Goal: Transaction & Acquisition: Purchase product/service

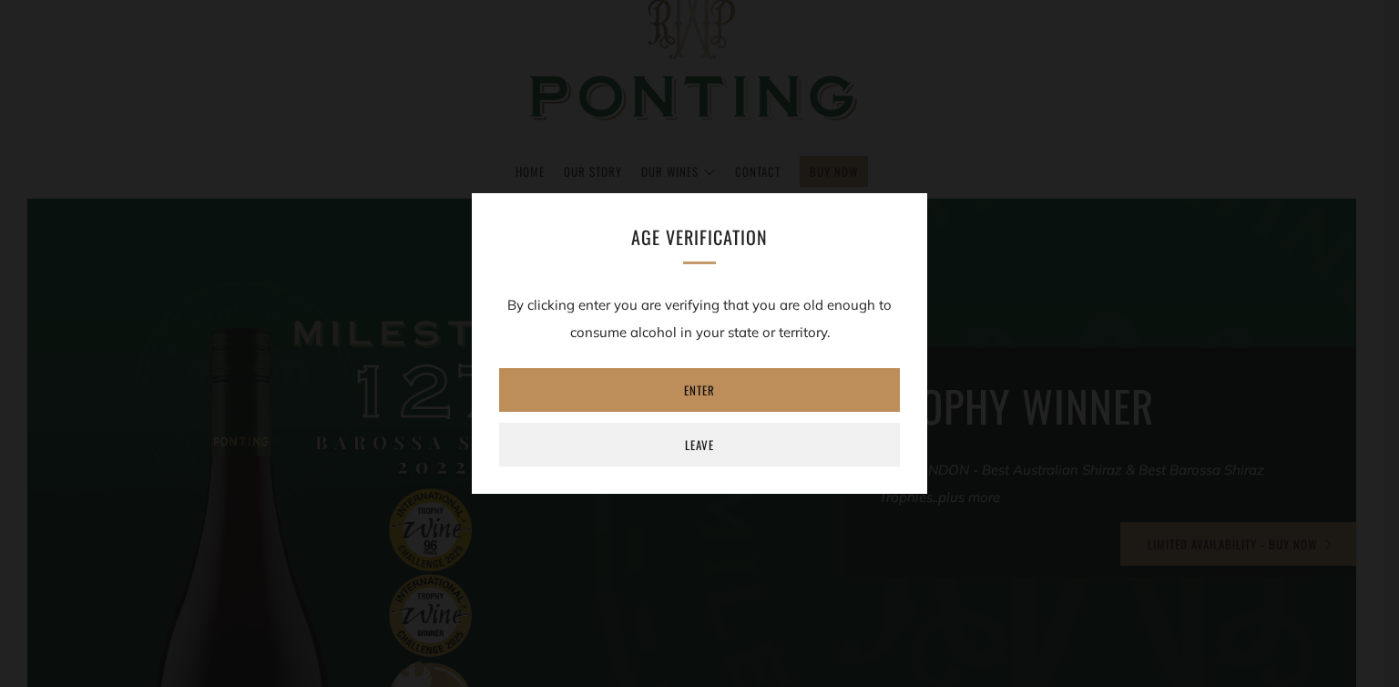
click at [711, 391] on link "Enter" at bounding box center [699, 390] width 401 height 44
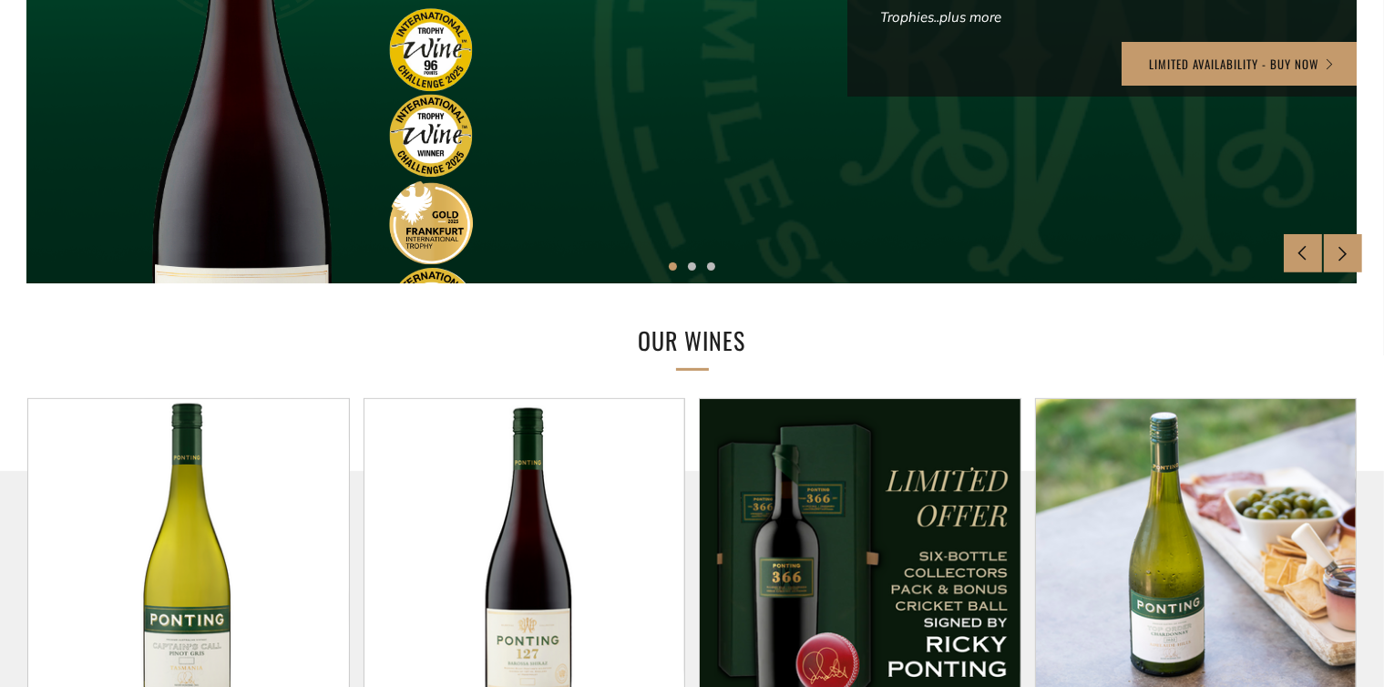
scroll to position [820, 0]
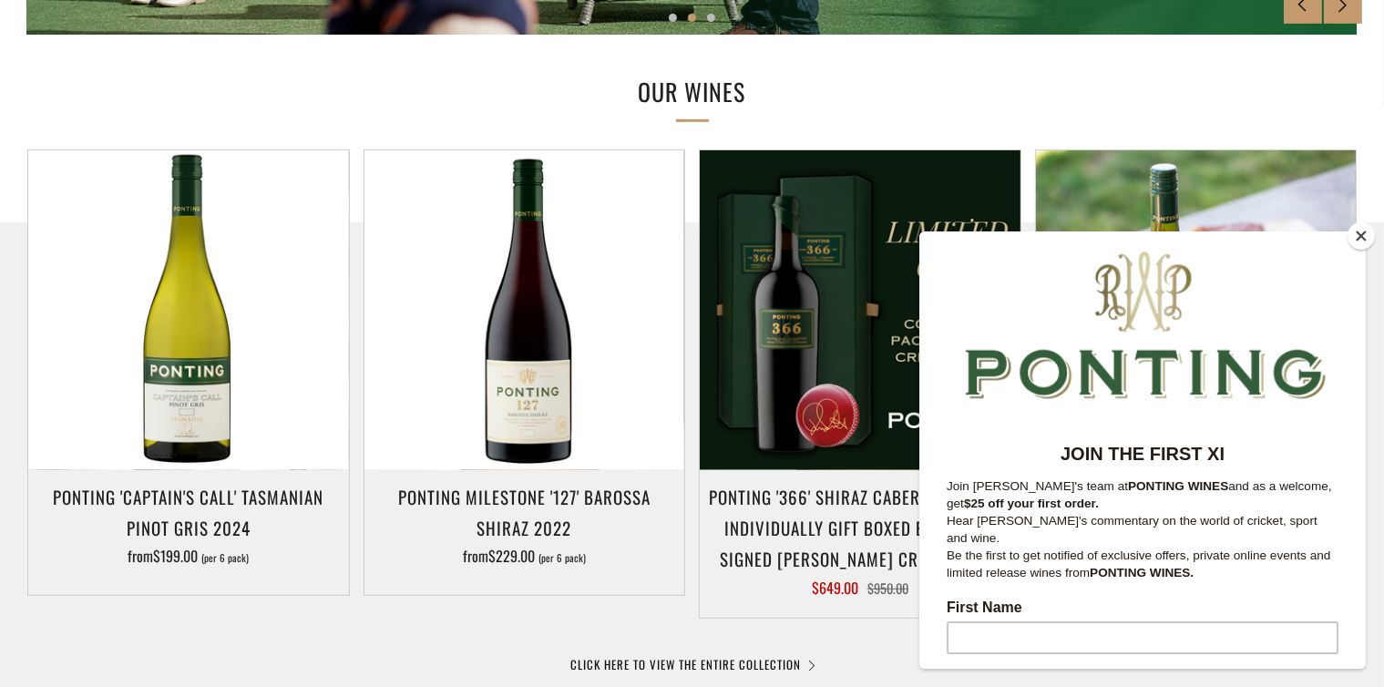
click at [1367, 232] on button "Close" at bounding box center [1360, 235] width 27 height 27
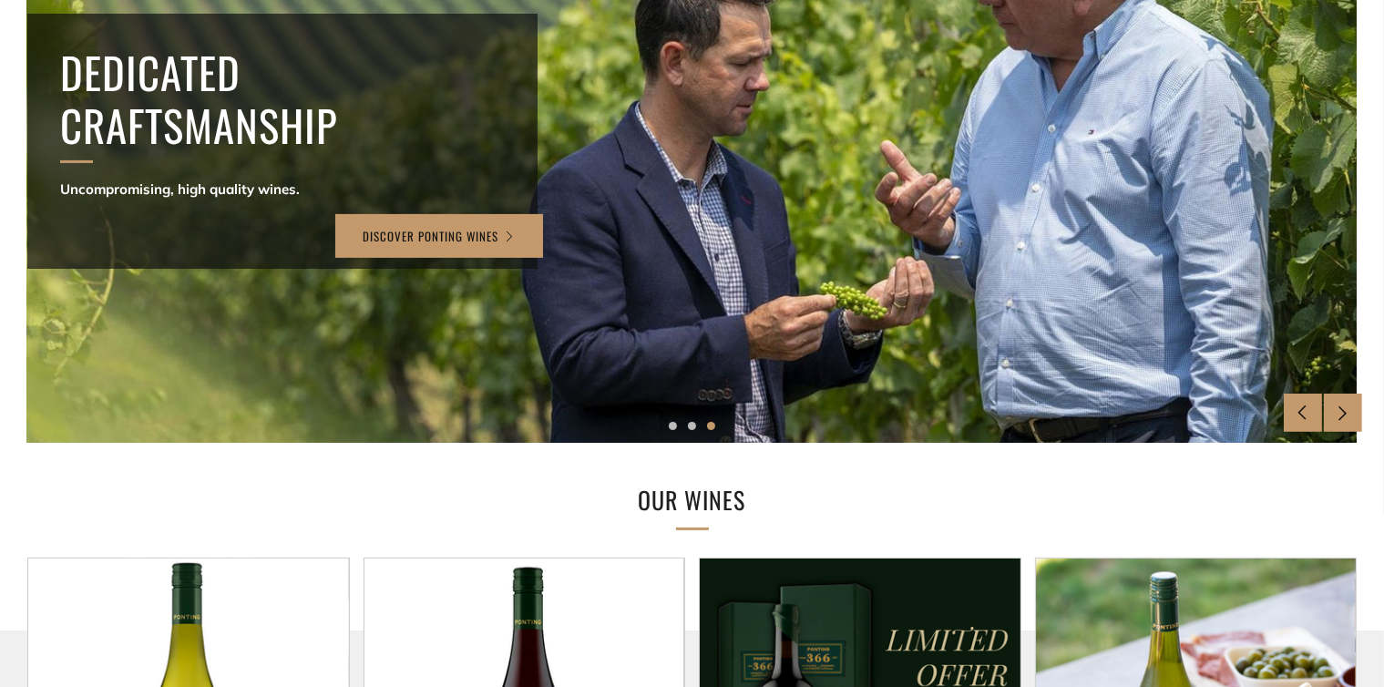
scroll to position [0, 0]
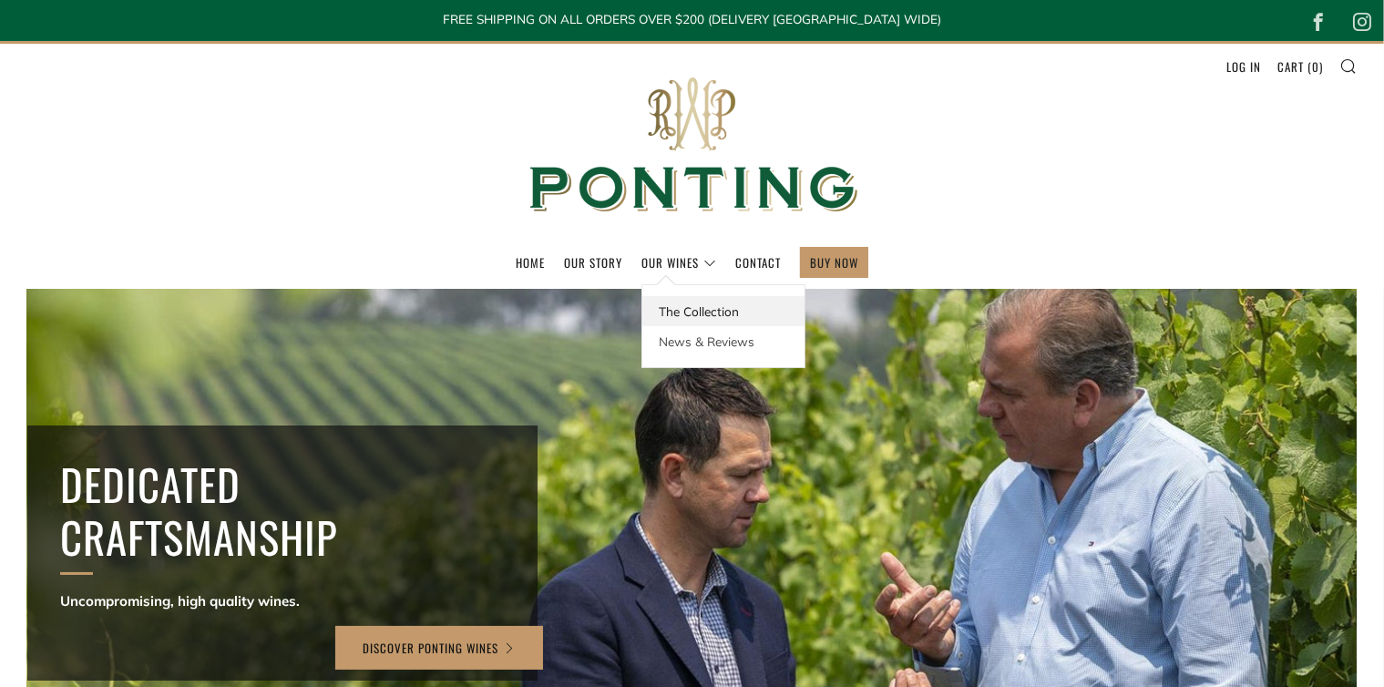
click at [703, 312] on link "The Collection" at bounding box center [723, 311] width 162 height 30
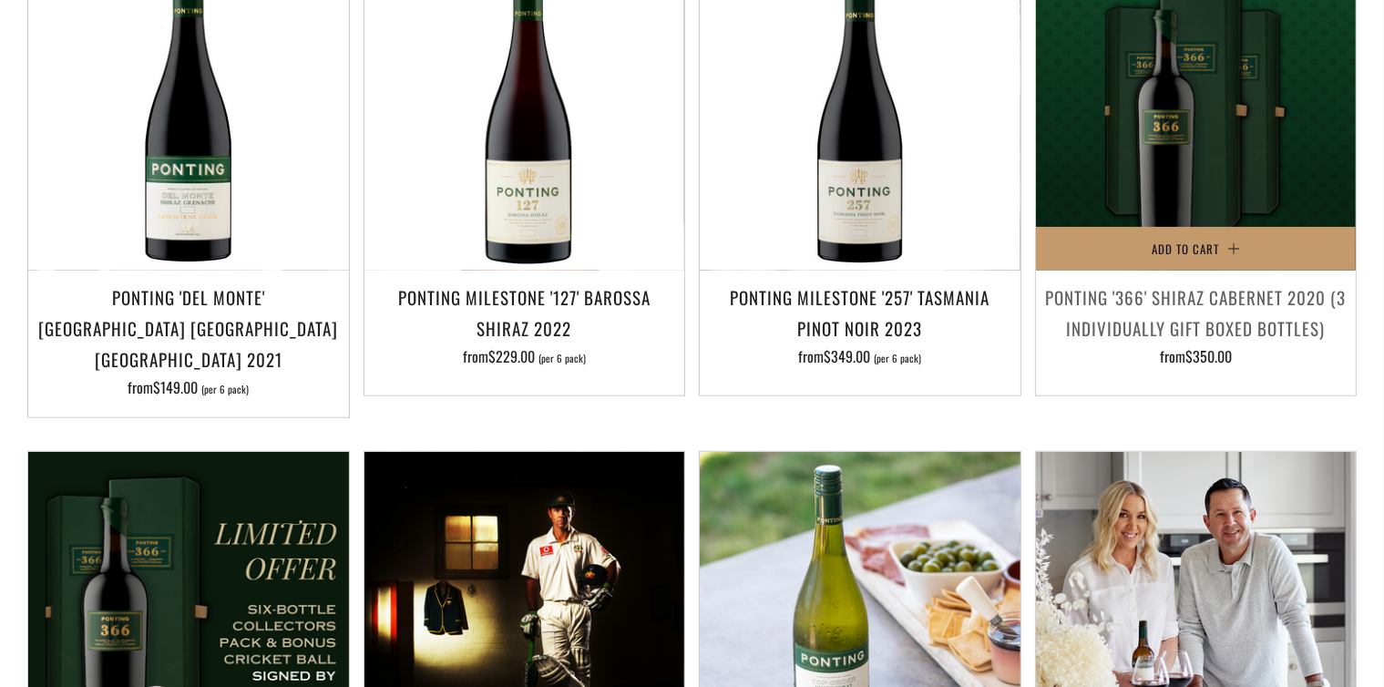
scroll to position [1731, 0]
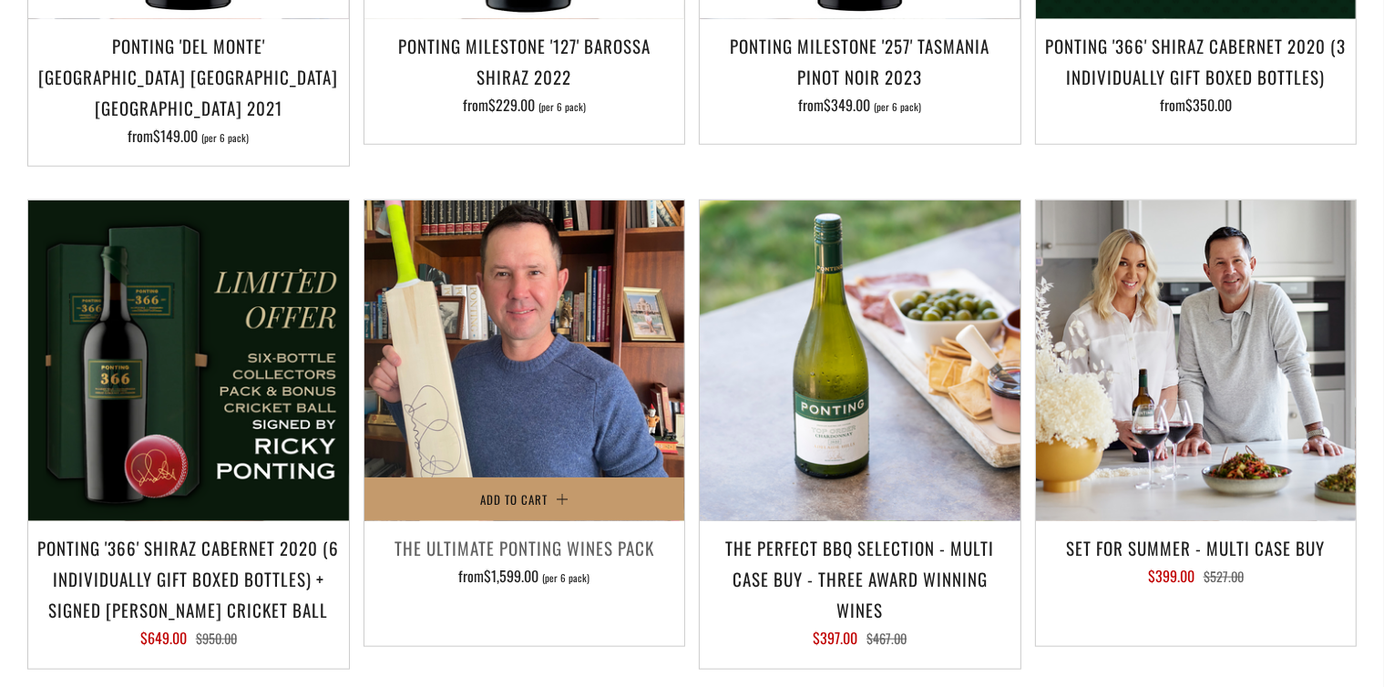
click at [526, 341] on img at bounding box center [524, 360] width 321 height 321
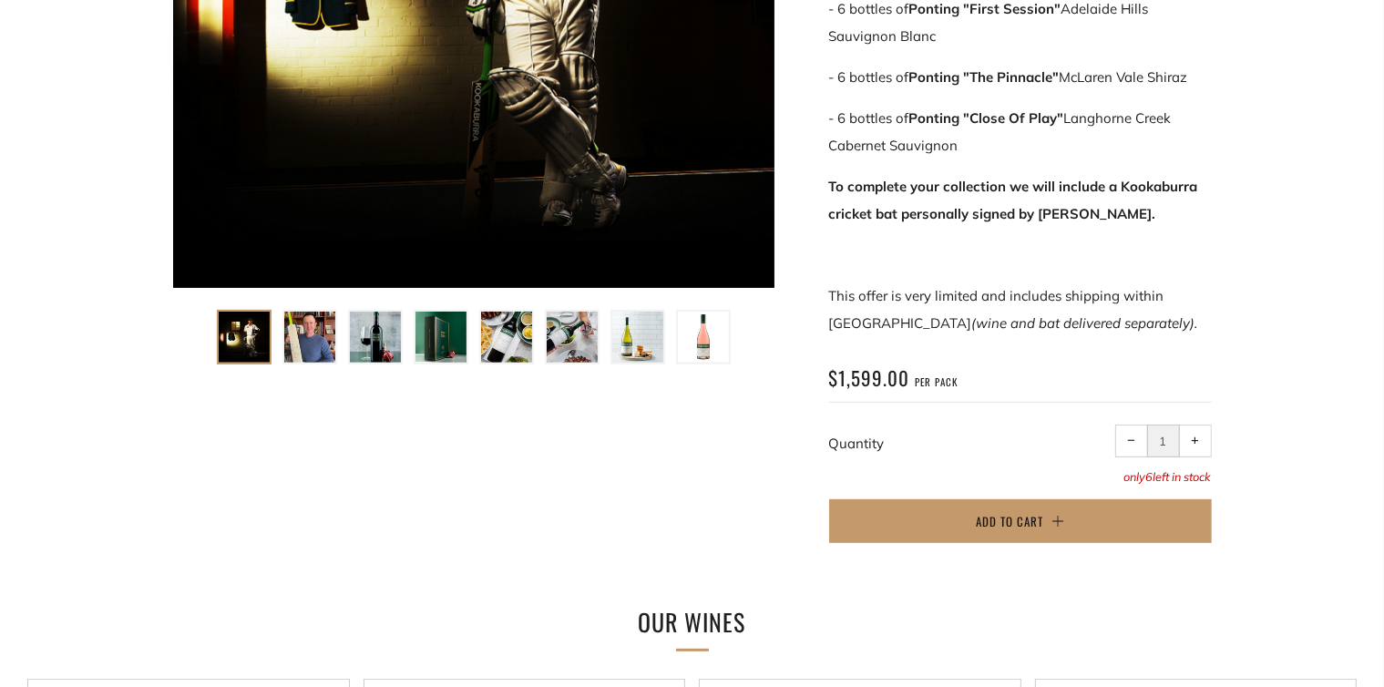
scroll to position [638, 0]
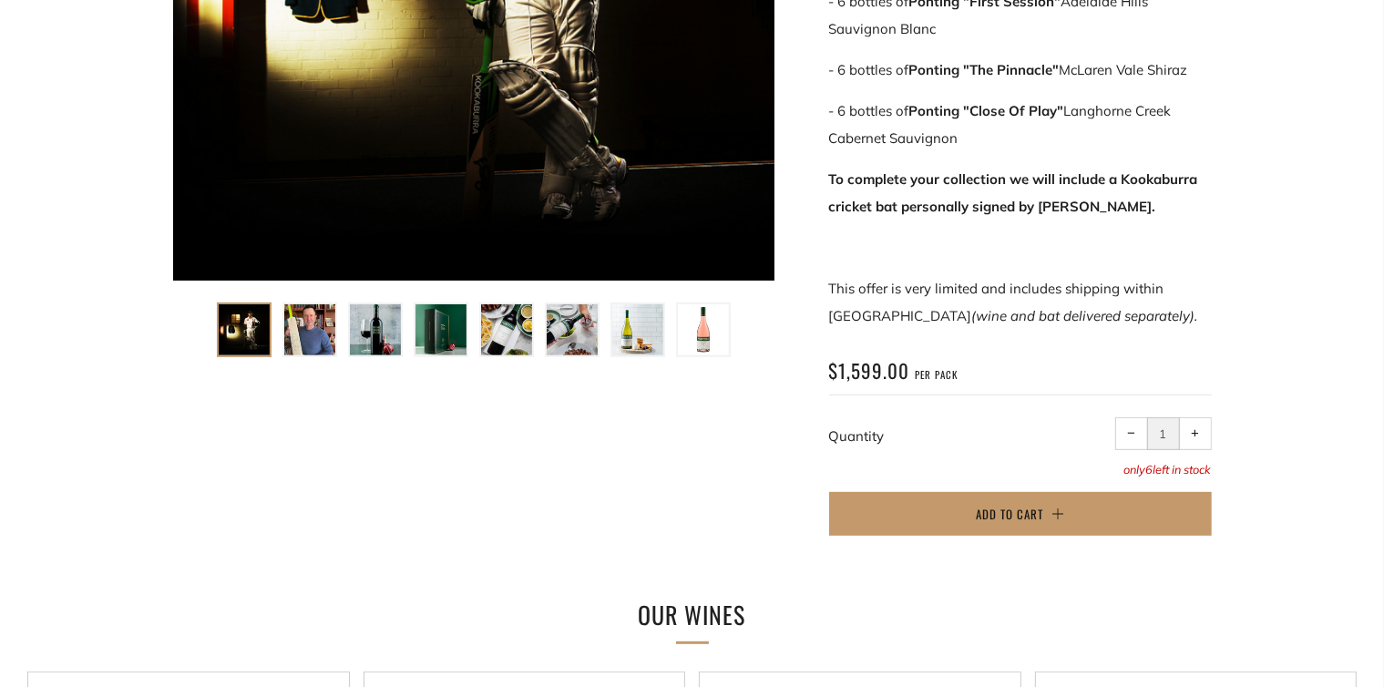
click at [313, 318] on img at bounding box center [309, 329] width 51 height 51
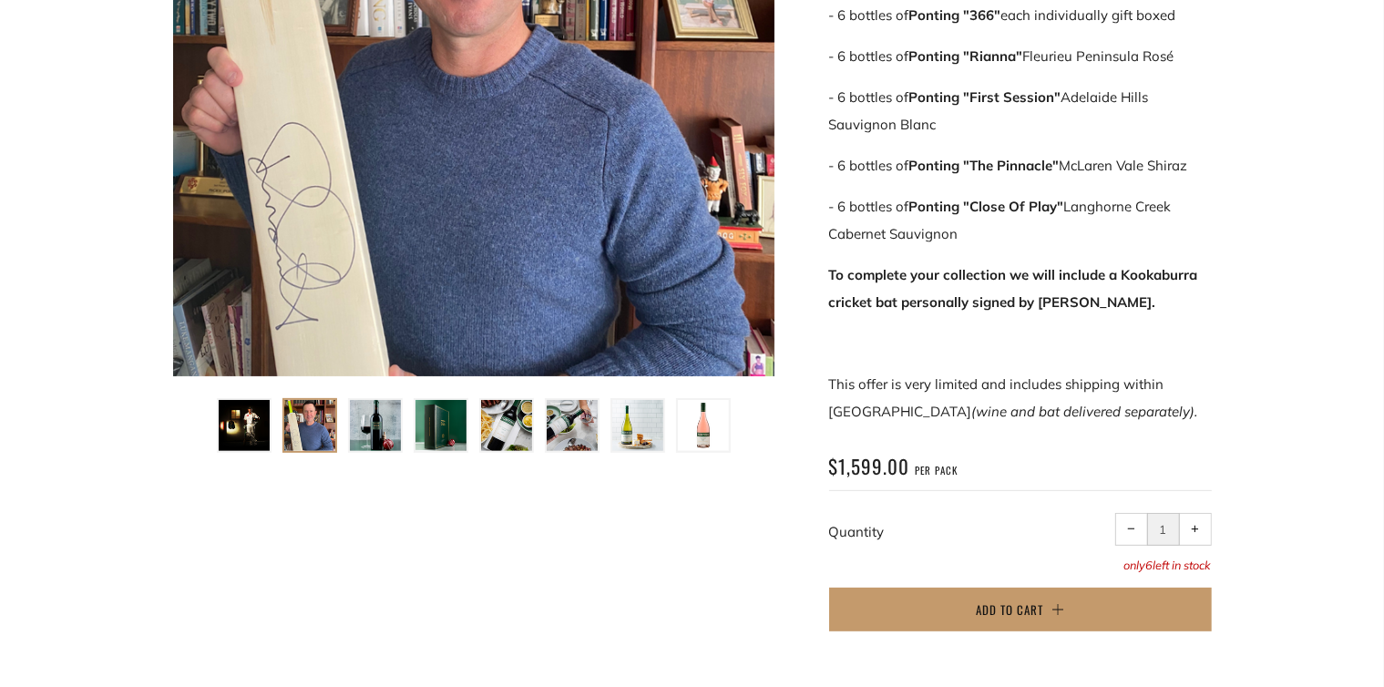
scroll to position [543, 0]
click at [637, 419] on img at bounding box center [637, 424] width 51 height 51
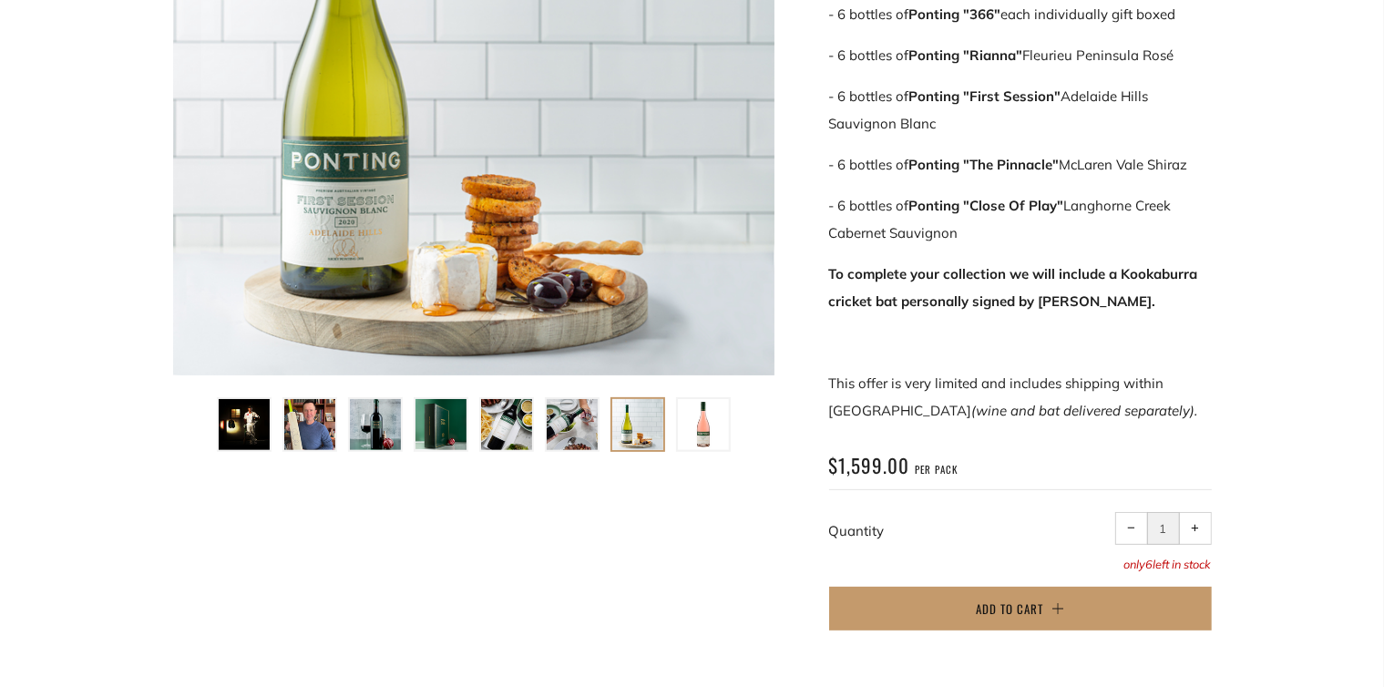
click at [703, 419] on img at bounding box center [703, 424] width 51 height 51
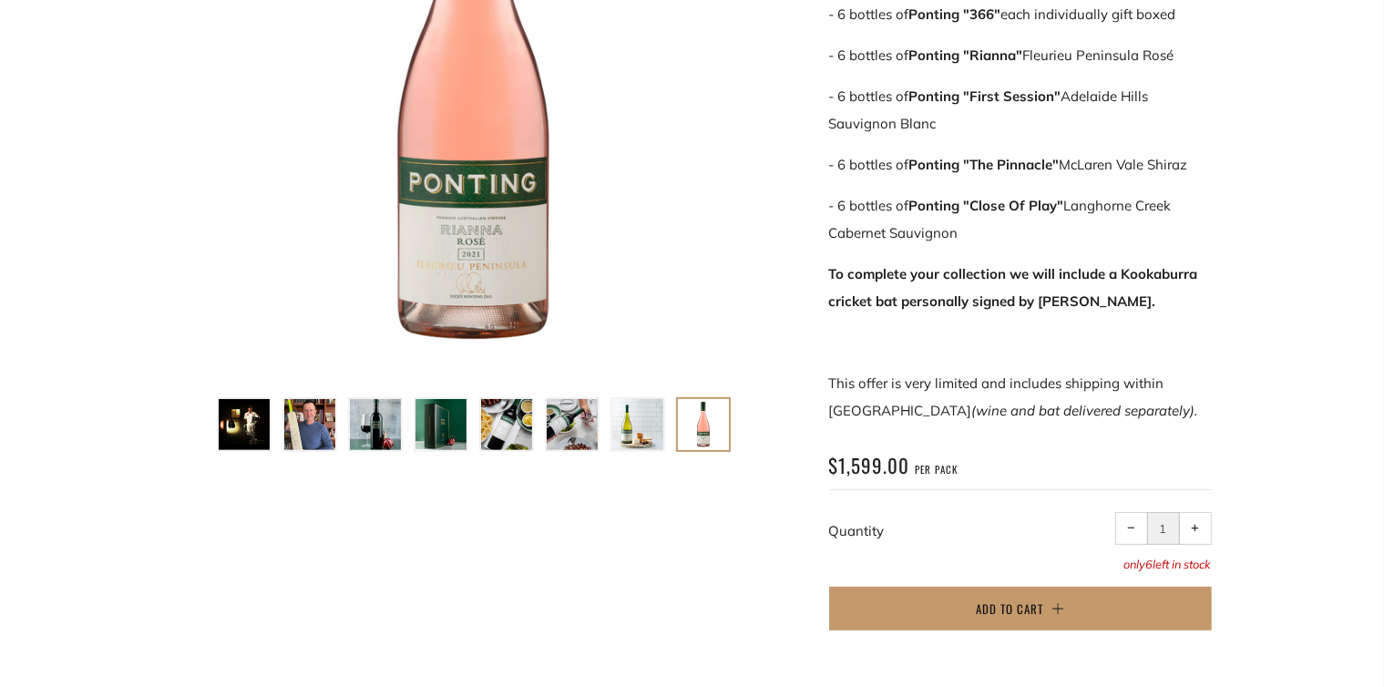
click at [573, 420] on img at bounding box center [572, 424] width 51 height 51
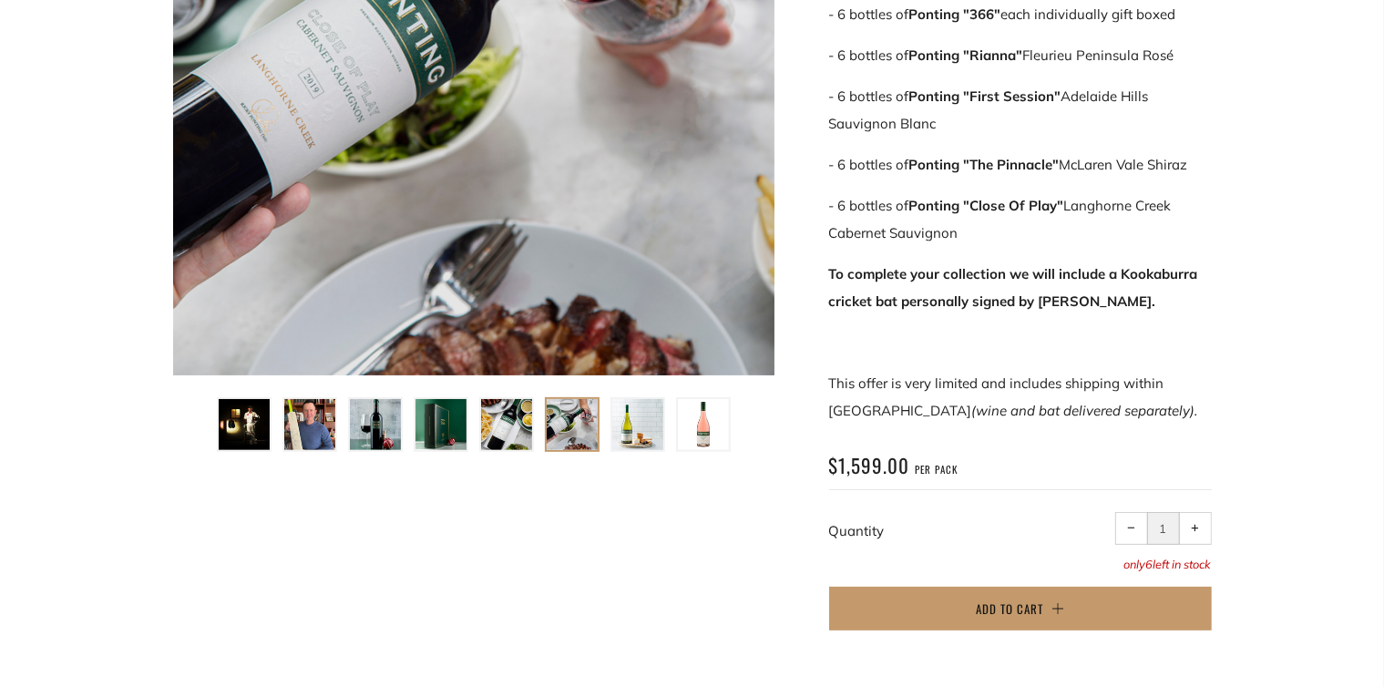
click at [506, 415] on img at bounding box center [506, 424] width 51 height 51
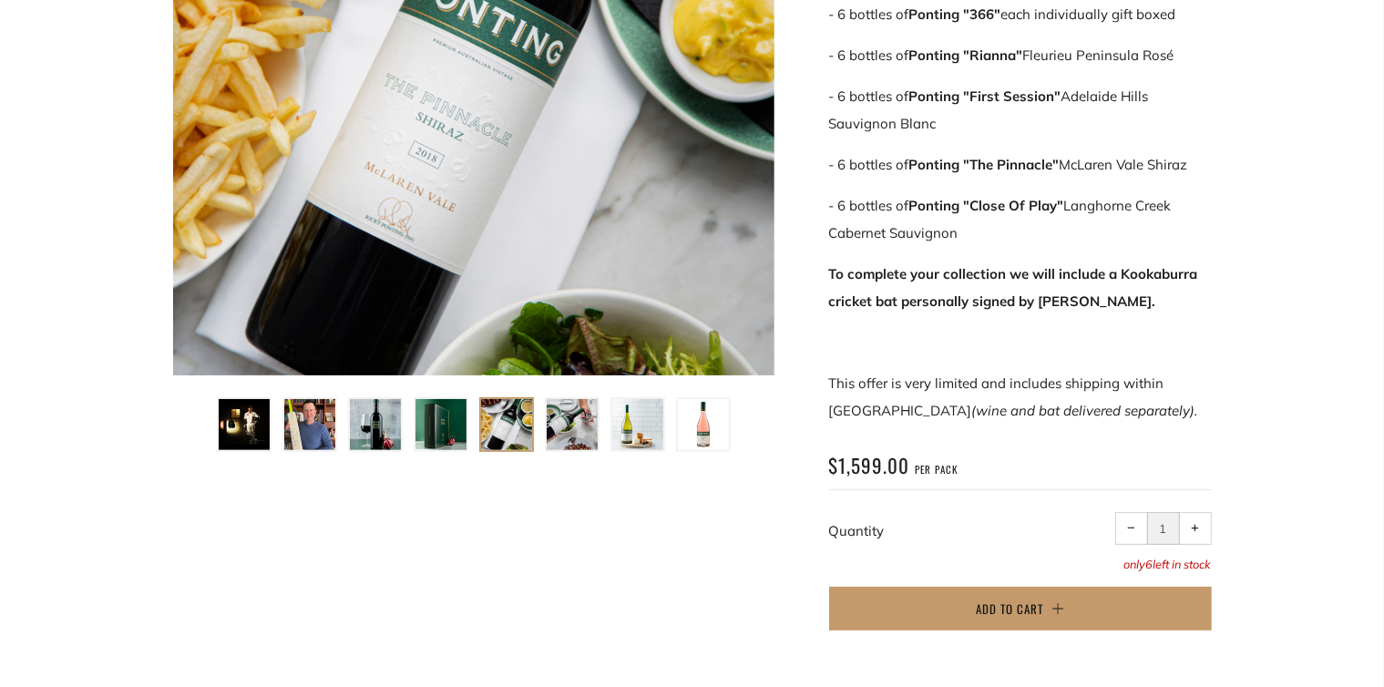
click at [451, 416] on img at bounding box center [440, 424] width 51 height 51
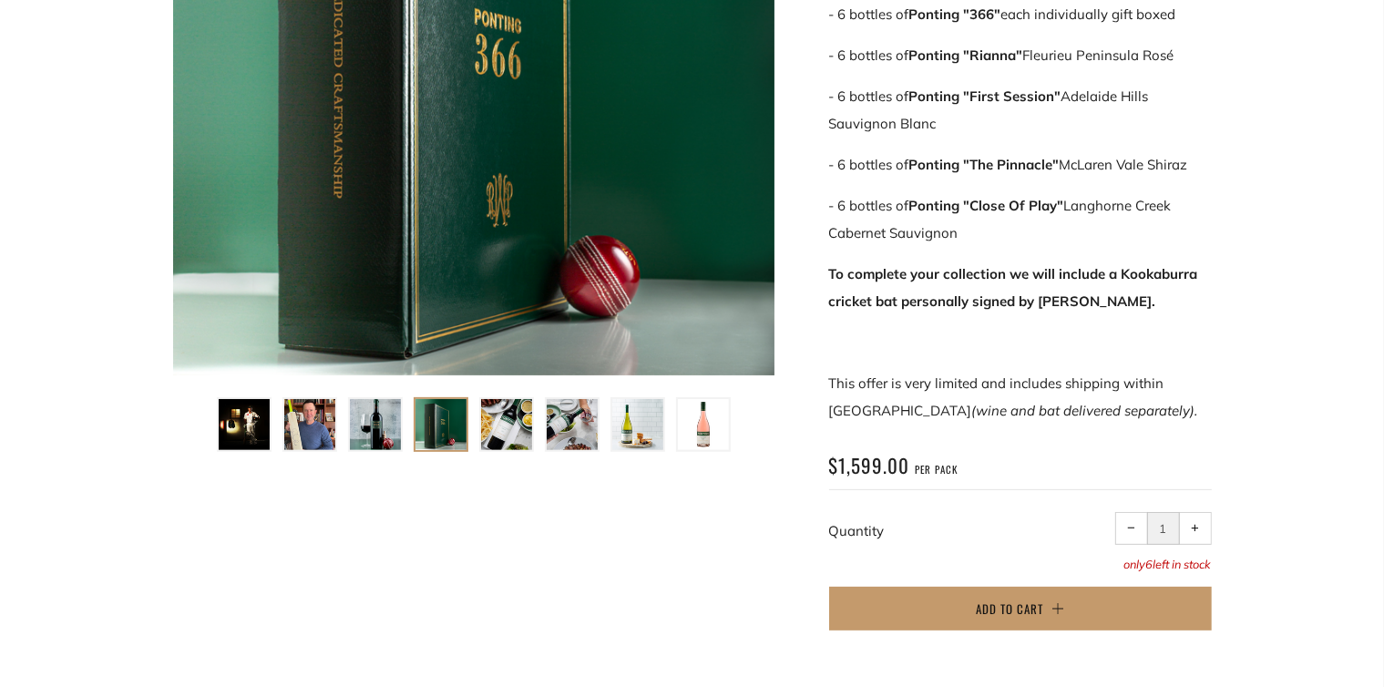
click at [384, 424] on img at bounding box center [375, 424] width 51 height 51
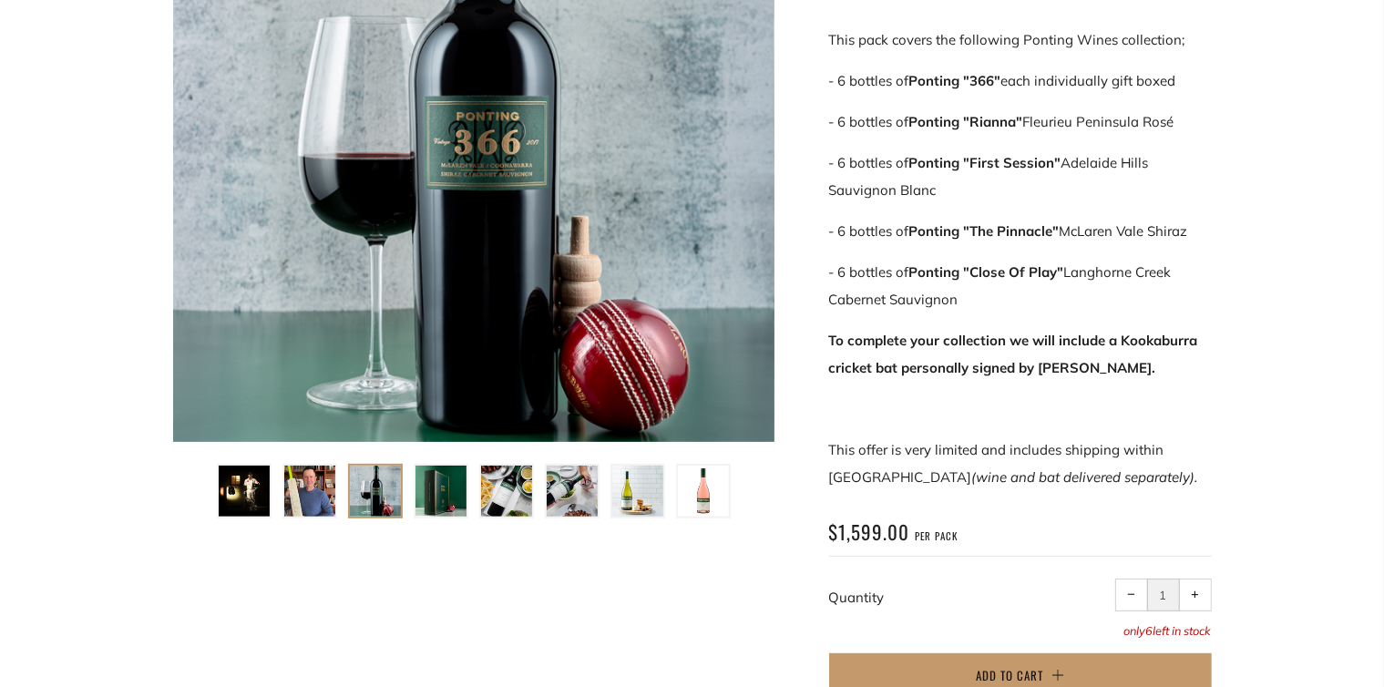
scroll to position [725, 0]
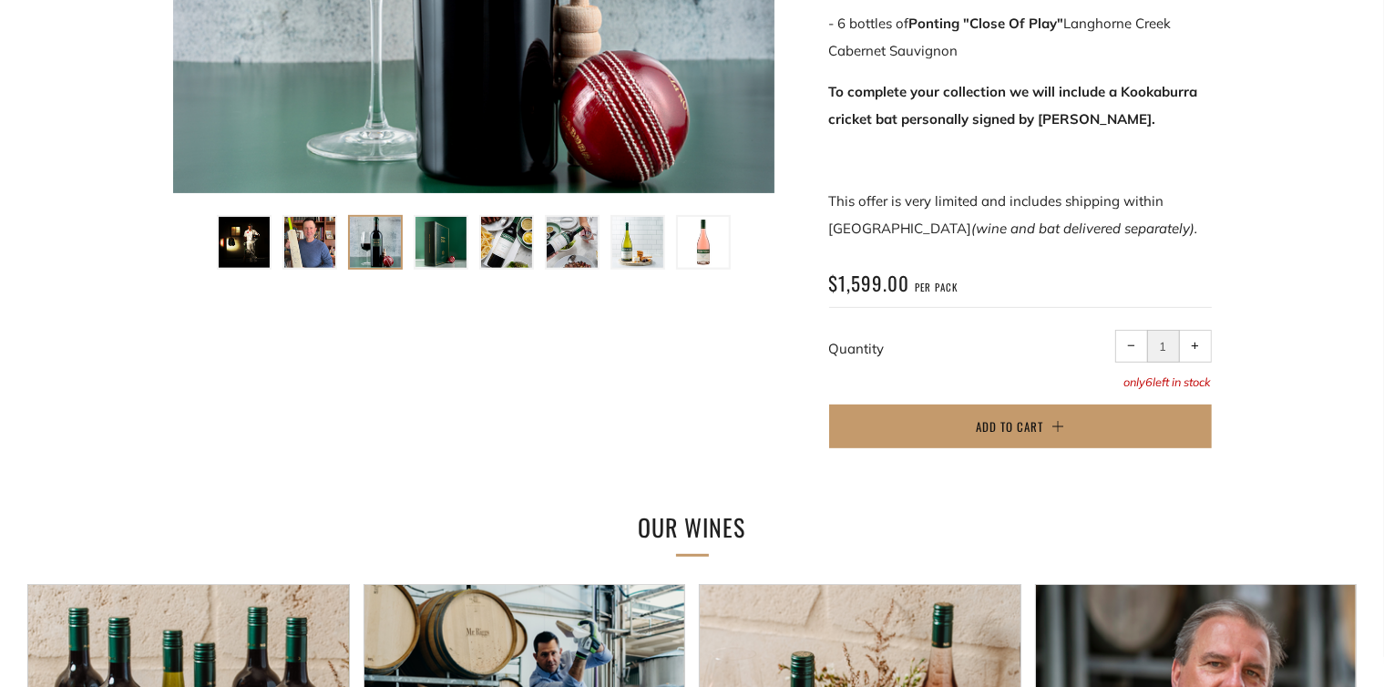
click at [242, 241] on img at bounding box center [244, 242] width 51 height 51
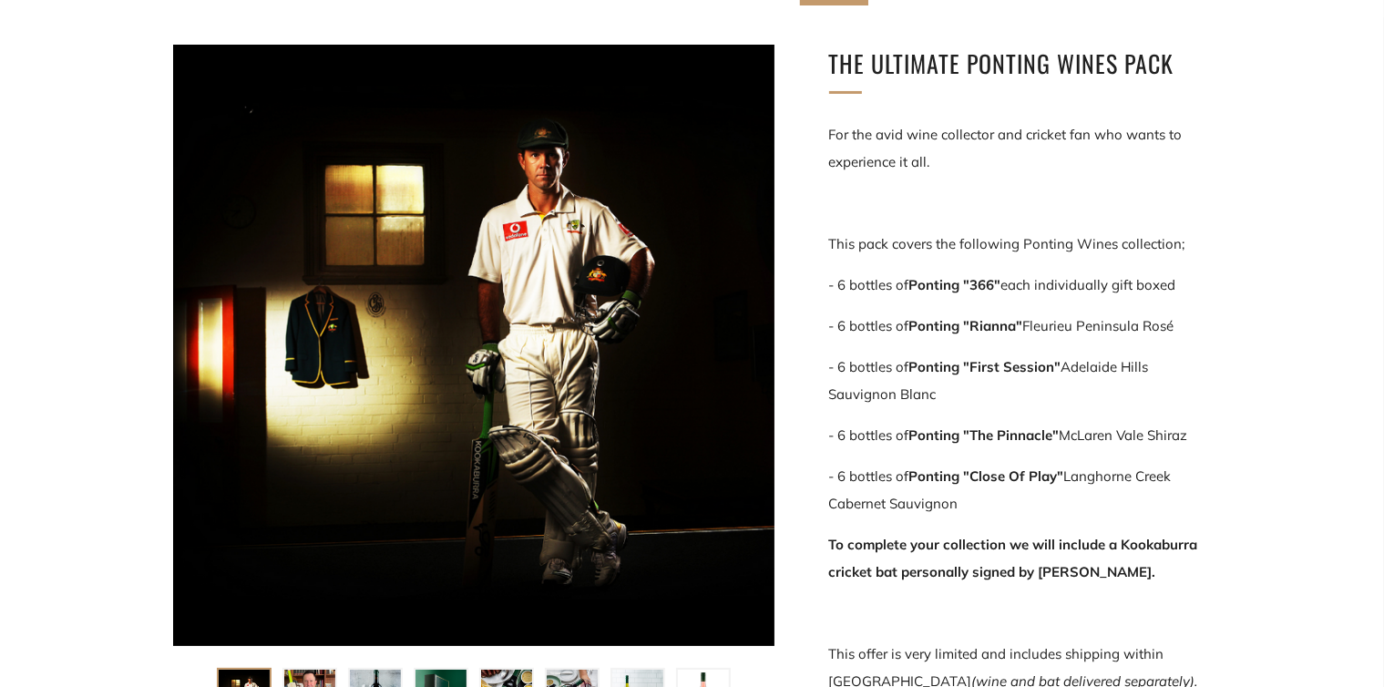
scroll to position [270, 0]
